Goal: Book appointment/travel/reservation

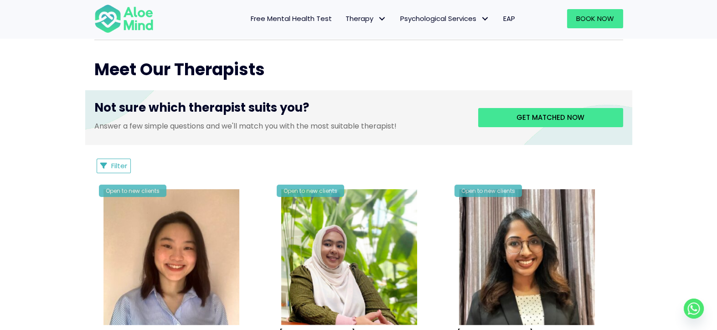
scroll to position [274, 0]
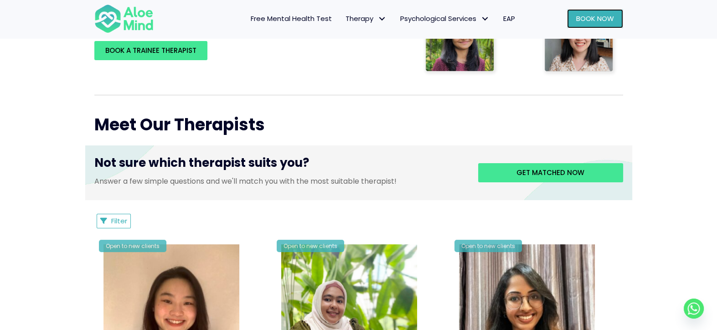
click at [605, 14] on span "Book Now" at bounding box center [595, 19] width 38 height 10
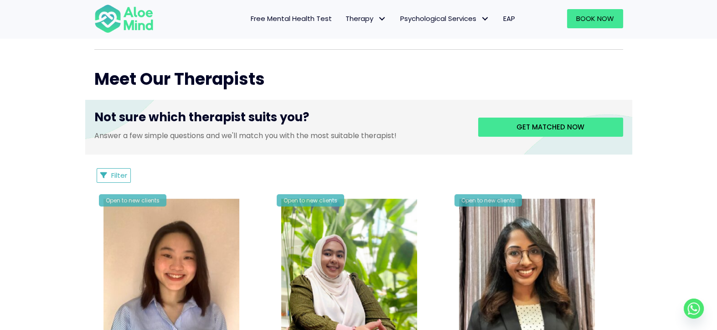
scroll to position [182, 0]
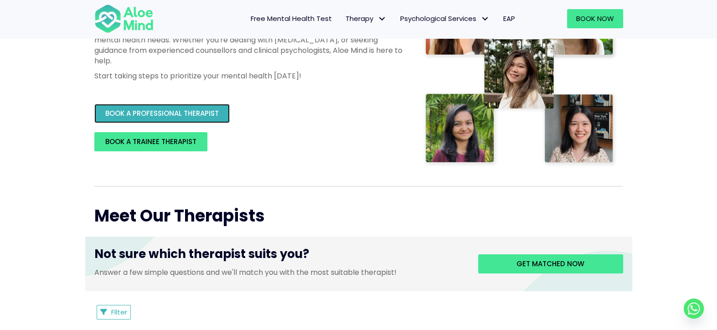
click at [169, 112] on span "BOOK A PROFESSIONAL THERAPIST" at bounding box center [162, 113] width 114 height 10
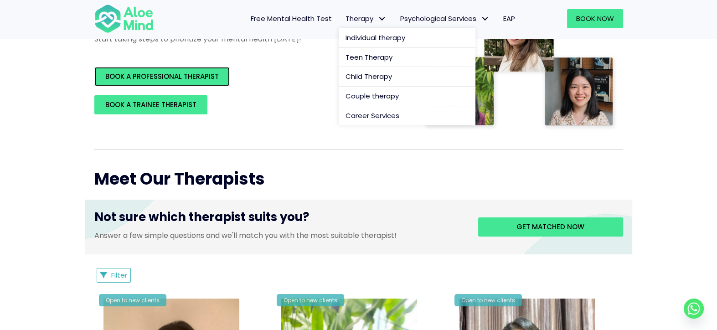
scroll to position [137, 0]
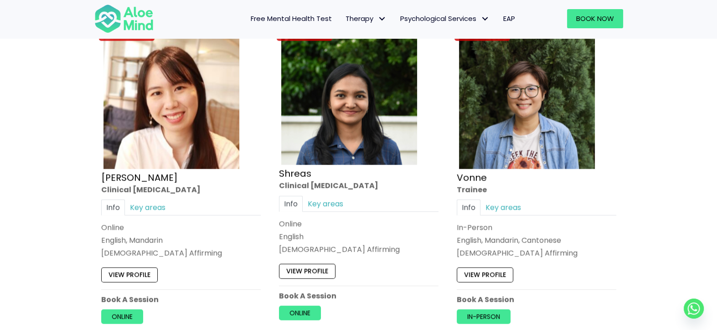
scroll to position [3555, 0]
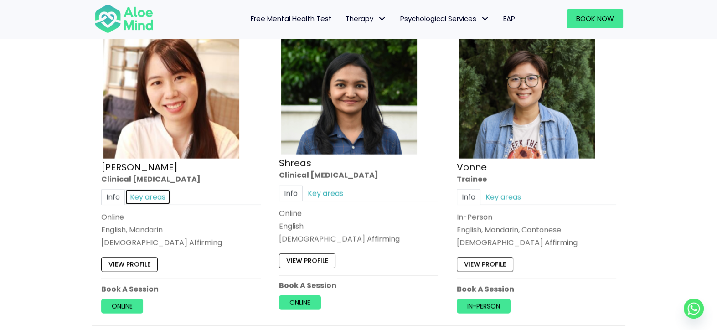
click at [141, 190] on link "Key areas" at bounding box center [148, 197] width 46 height 16
